Goal: Find specific page/section: Find specific page/section

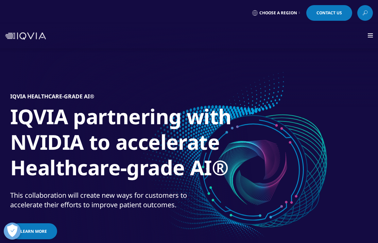
click at [370, 35] on div at bounding box center [370, 35] width 5 height 5
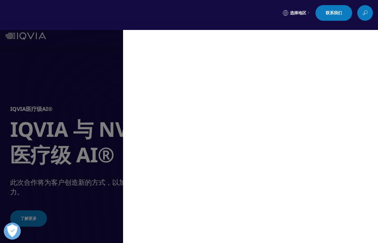
click at [370, 36] on div "MAIN / Solutions Solutions / SOLUTIONS Research & Development Real World Eviden…" at bounding box center [250, 136] width 255 height 213
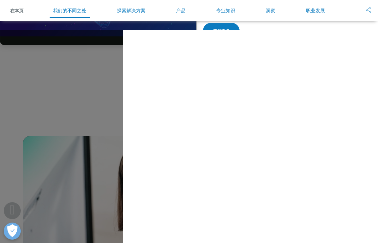
click at [37, 112] on div "MAIN / Solutions Solutions / SOLUTIONS Research & Development Real World Eviden…" at bounding box center [189, 136] width 378 height 213
click at [16, 15] on div "在本页 我们的不同之处 探索解决方案 产品 专业知识 洞察 职业发展" at bounding box center [189, 10] width 378 height 21
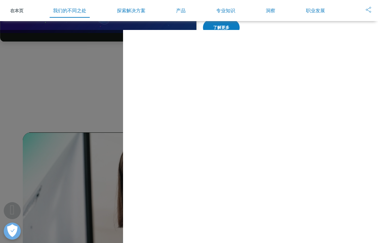
click at [230, 11] on font "专业知识" at bounding box center [225, 10] width 19 height 6
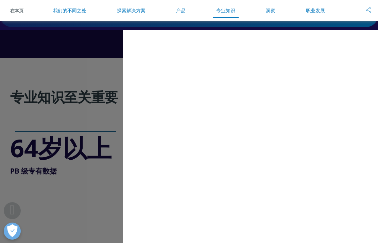
scroll to position [1254, 0]
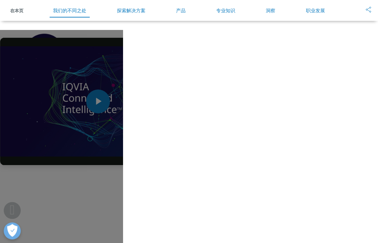
scroll to position [351, 0]
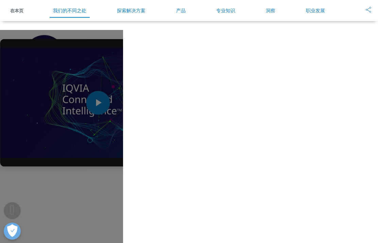
click at [89, 186] on div "MAIN / Solutions Solutions / SOLUTIONS Research & Development Real World Eviden…" at bounding box center [189, 136] width 378 height 213
